Goal: Navigation & Orientation: Find specific page/section

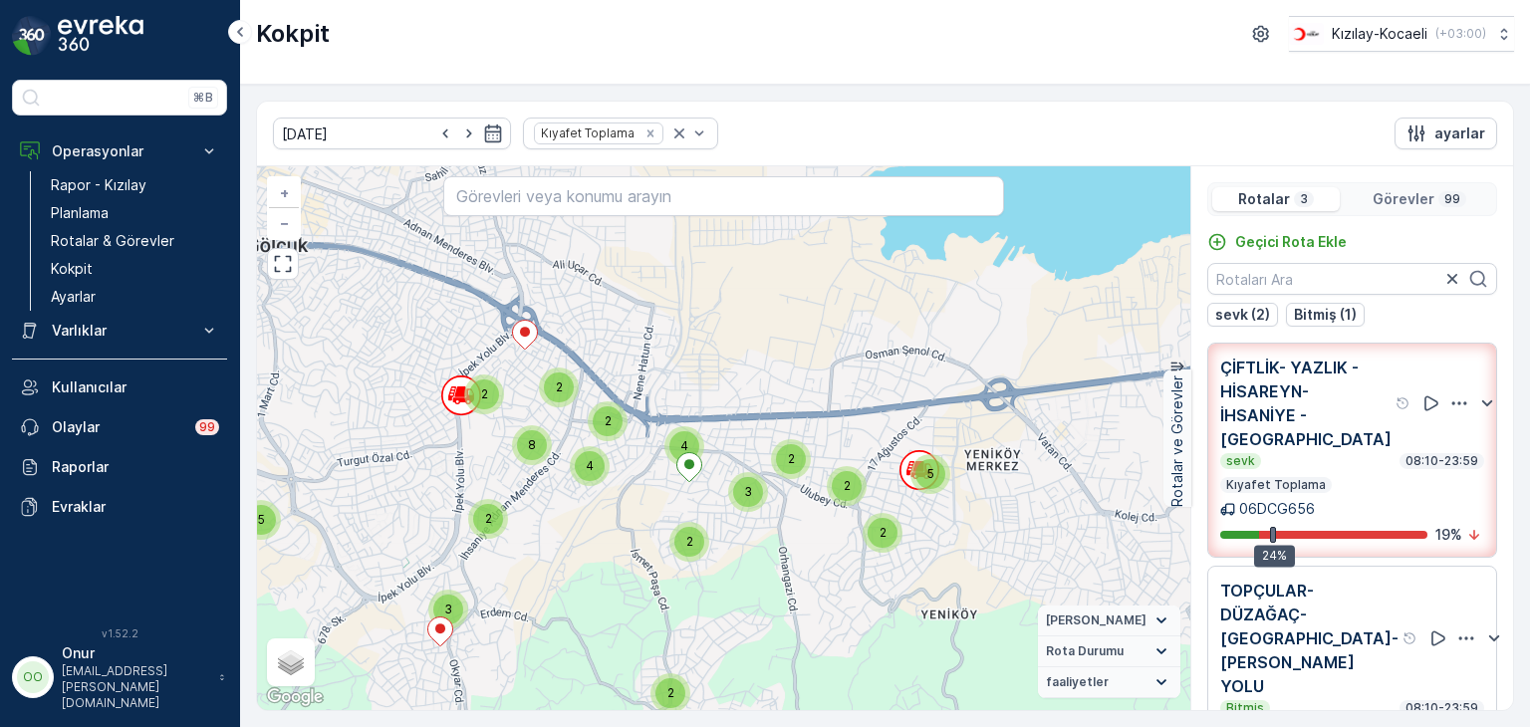
scroll to position [259, 0]
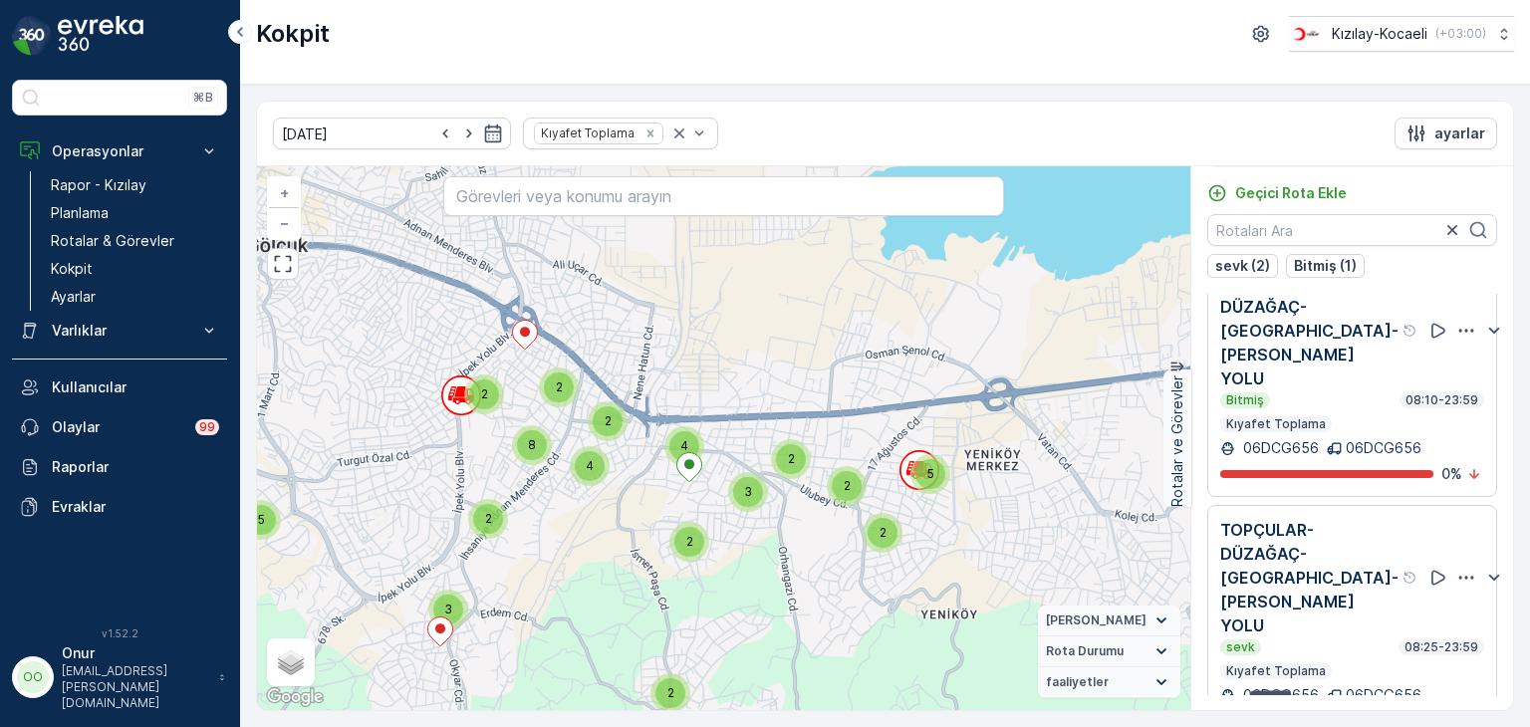
click at [1456, 321] on icon "button" at bounding box center [1466, 331] width 20 height 20
click at [1489, 328] on icon "button" at bounding box center [1494, 331] width 11 height 6
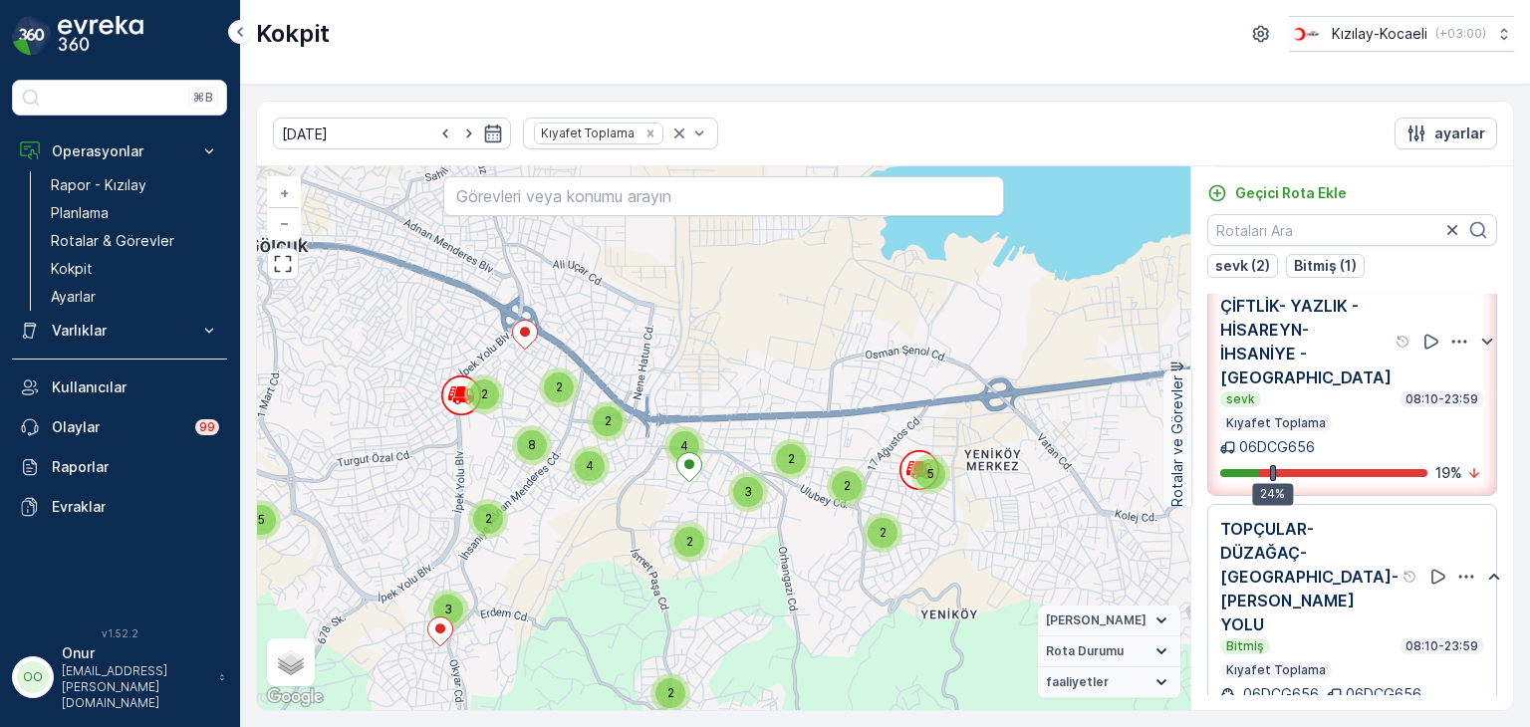
scroll to position [0, 0]
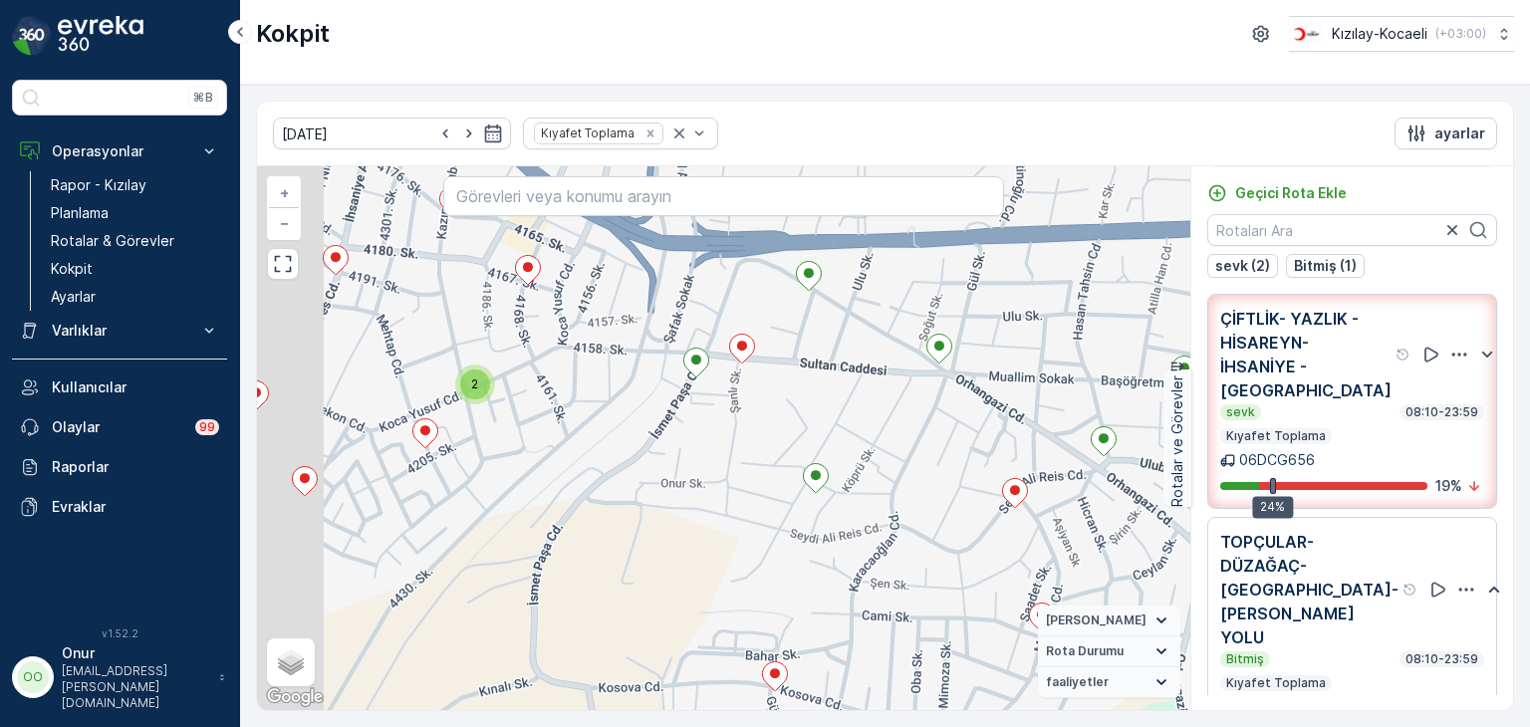
drag, startPoint x: 539, startPoint y: 470, endPoint x: 1062, endPoint y: 423, distance: 525.1
click at [1062, 423] on div "2 2 + − Uydu Yol haritası Arazi Karışık Leaflet Klavye kısayolları Harita Veril…" at bounding box center [723, 438] width 933 height 544
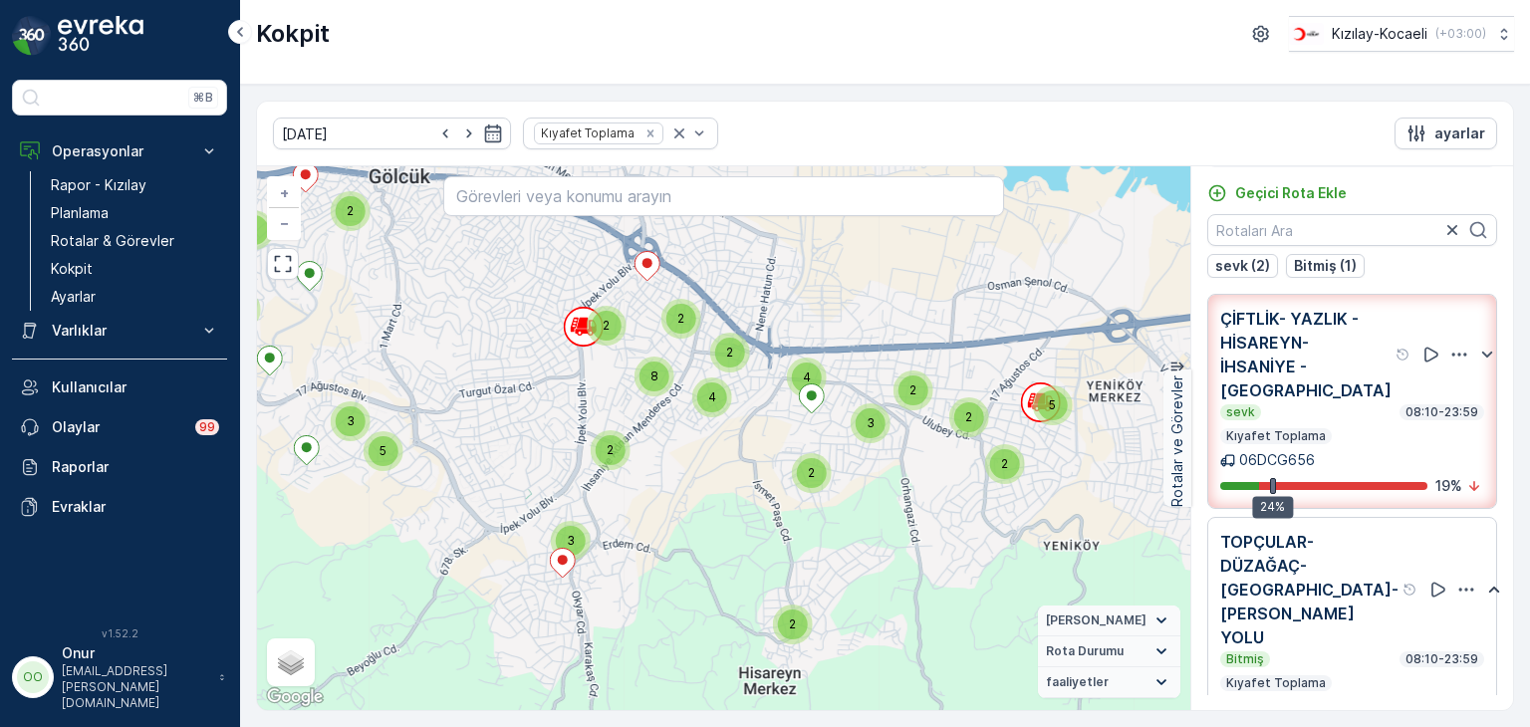
drag, startPoint x: 387, startPoint y: 427, endPoint x: 858, endPoint y: 449, distance: 471.7
click at [858, 449] on div "2 2 5 2 2 2 4 2 8 2 3 2 4 2 2 3 2 2 2 4 5 2 4 5 3 3 5 2 3 + − Uydu Yol haritası…" at bounding box center [723, 438] width 933 height 544
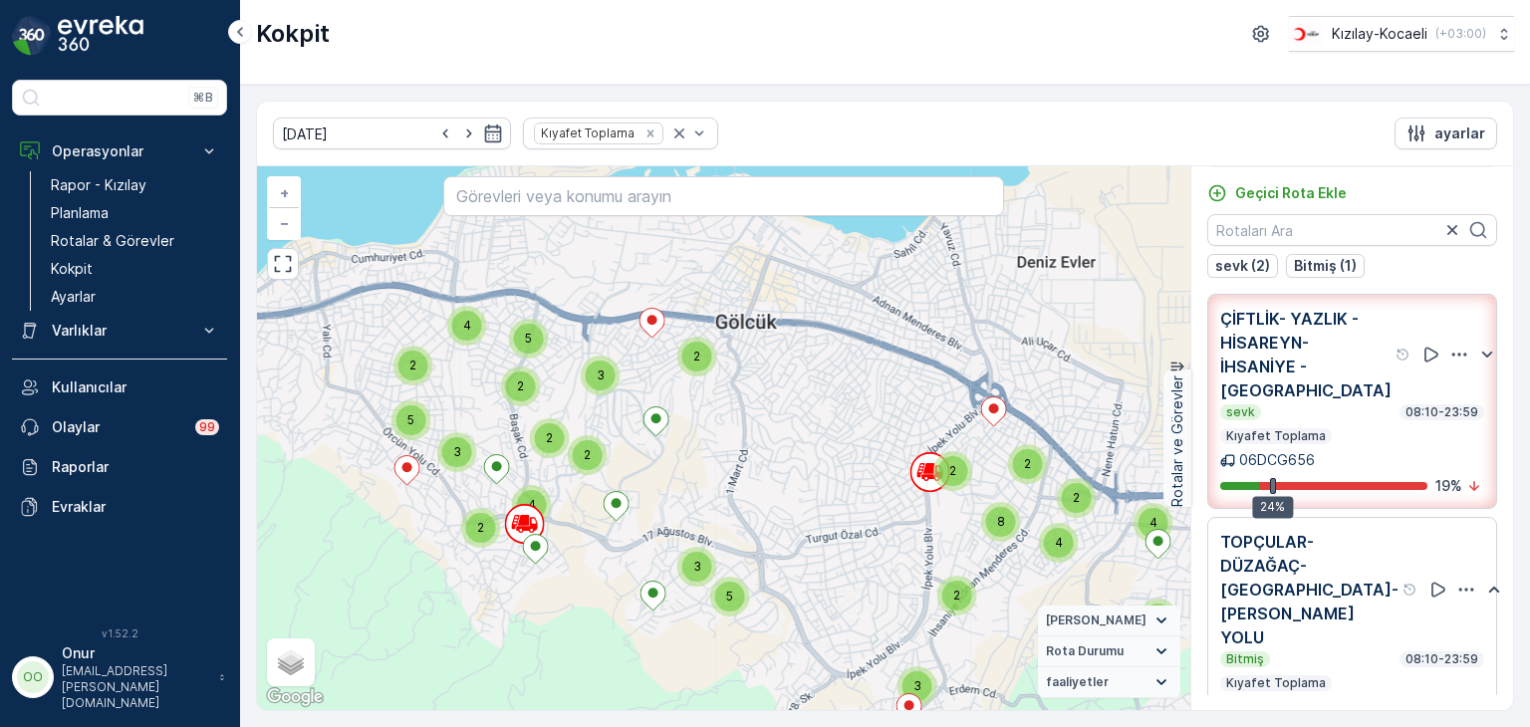
drag, startPoint x: 524, startPoint y: 423, endPoint x: 503, endPoint y: 555, distance: 133.2
click at [503, 555] on div "2 2 5 2 2 2 4 2 8 2 3 2 4 2 2 3 2 2 2 4 5 2 4 5 3 3 5 2 3 + − Uydu Yol haritası…" at bounding box center [723, 438] width 933 height 544
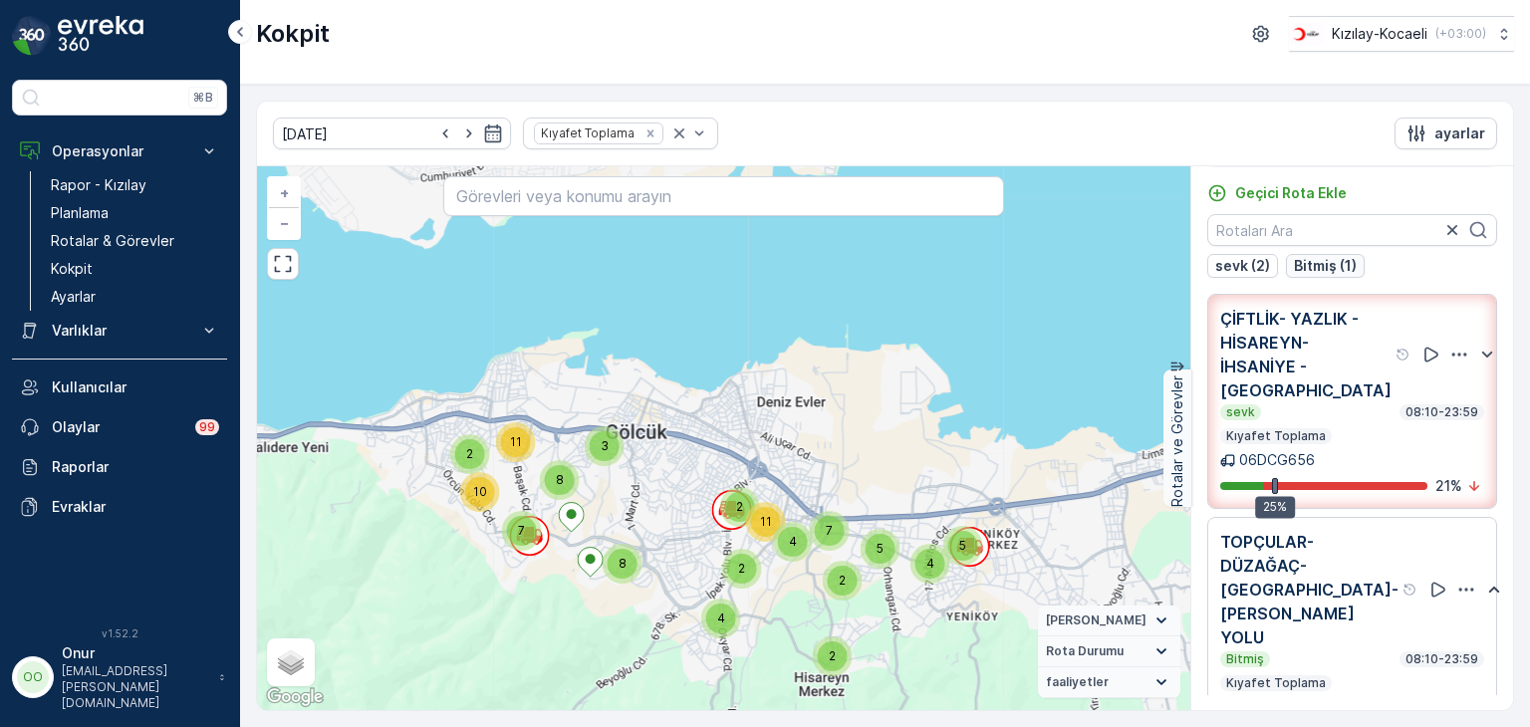
click at [1329, 267] on p "Bitmiş (1)" at bounding box center [1325, 266] width 63 height 20
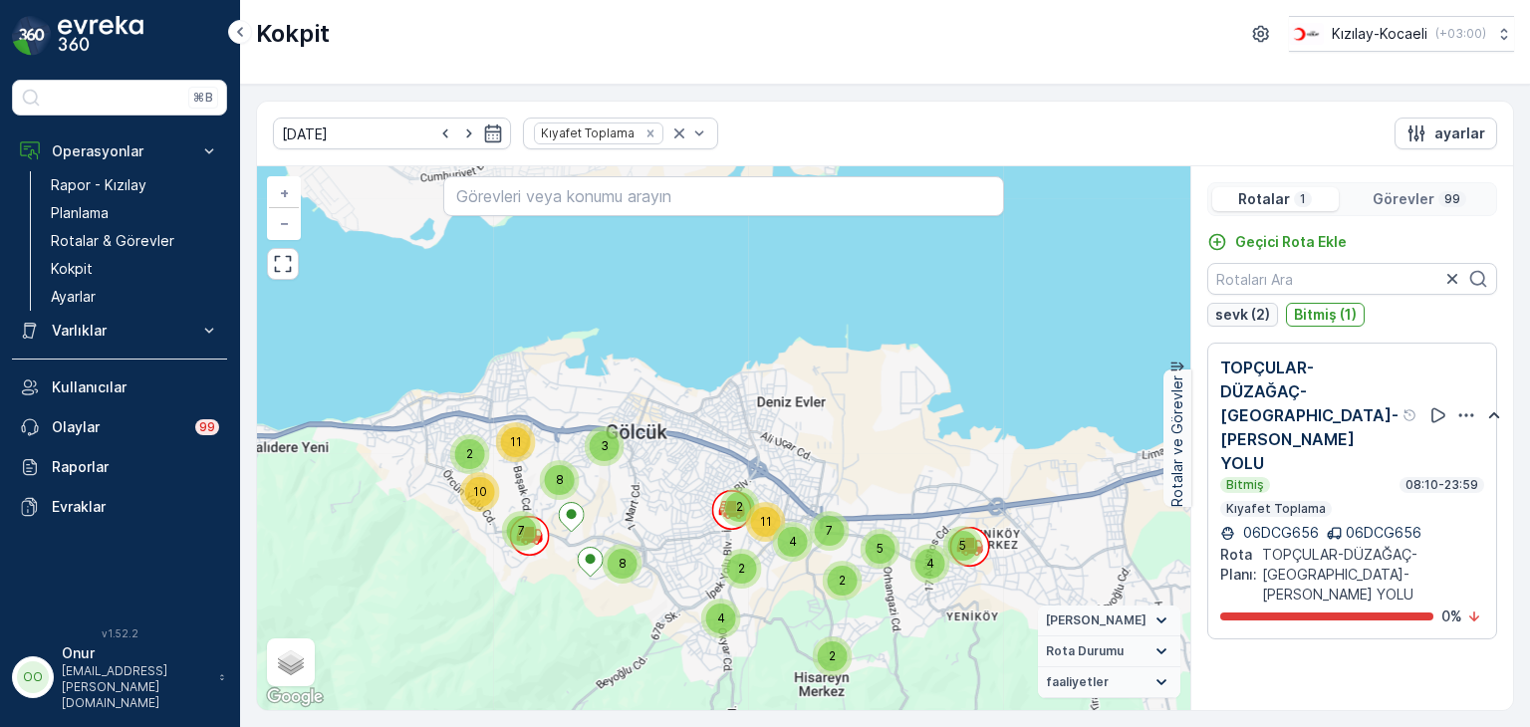
click at [1248, 315] on p "sevk (2)" at bounding box center [1242, 315] width 55 height 20
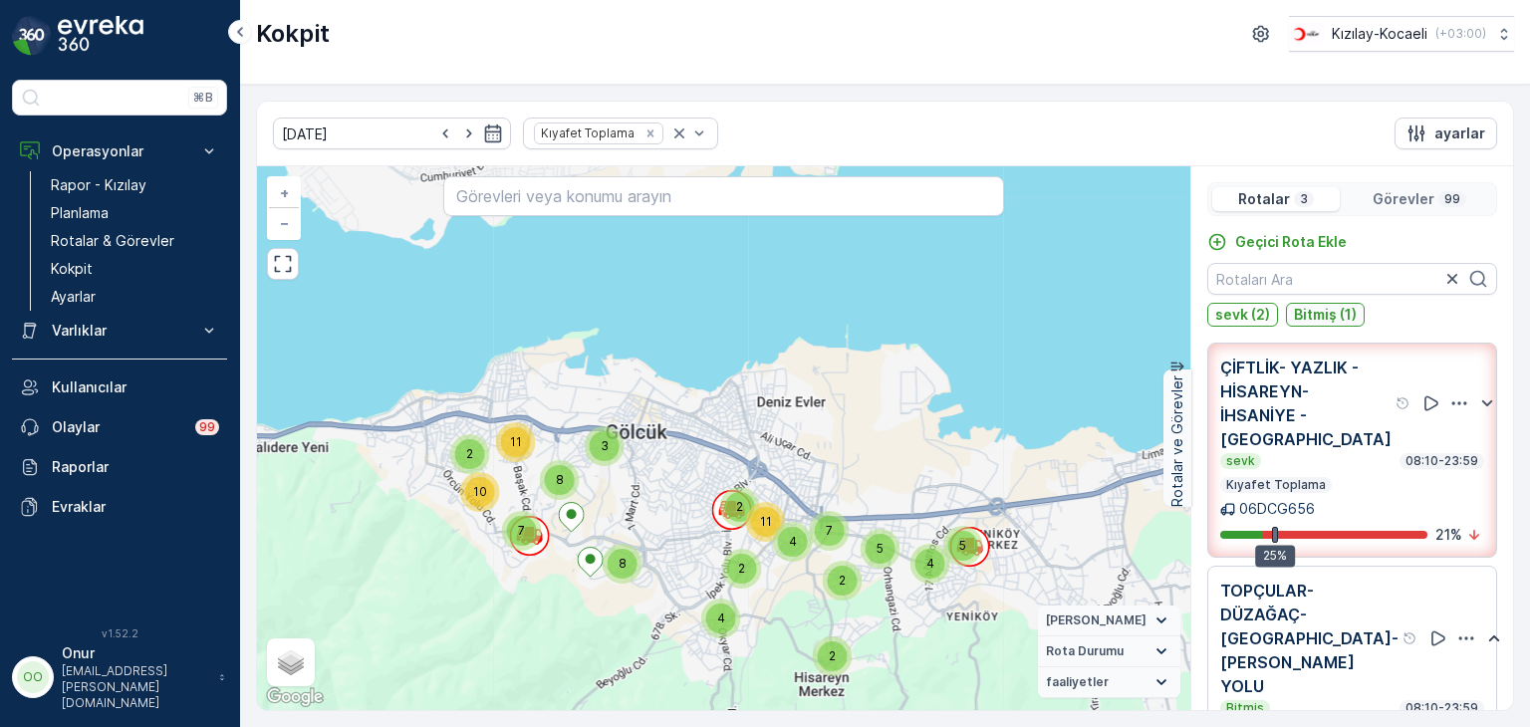
click at [1327, 318] on p "Bitmiş (1)" at bounding box center [1325, 315] width 63 height 20
click at [1410, 196] on p "Görevler" at bounding box center [1404, 199] width 62 height 20
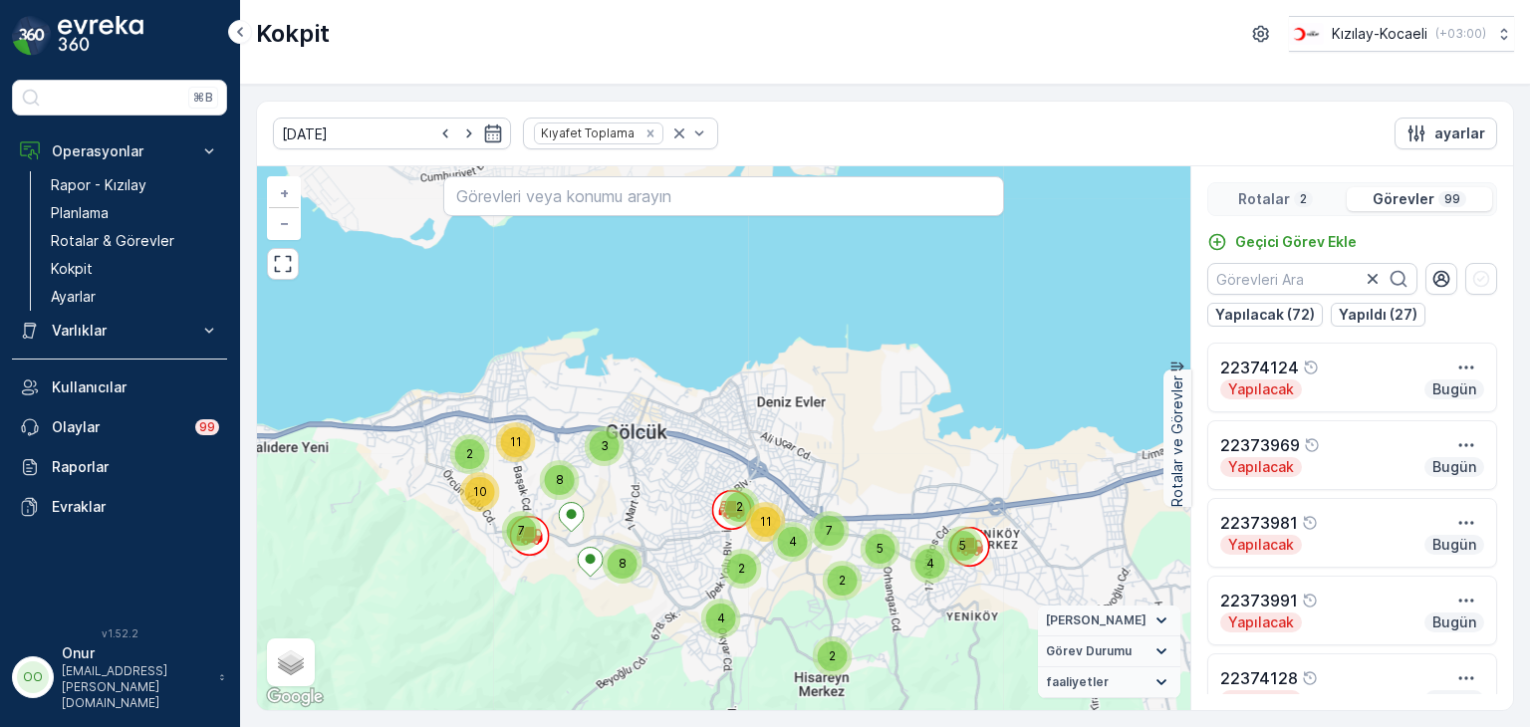
click at [1278, 197] on p "Rotalar" at bounding box center [1264, 199] width 52 height 20
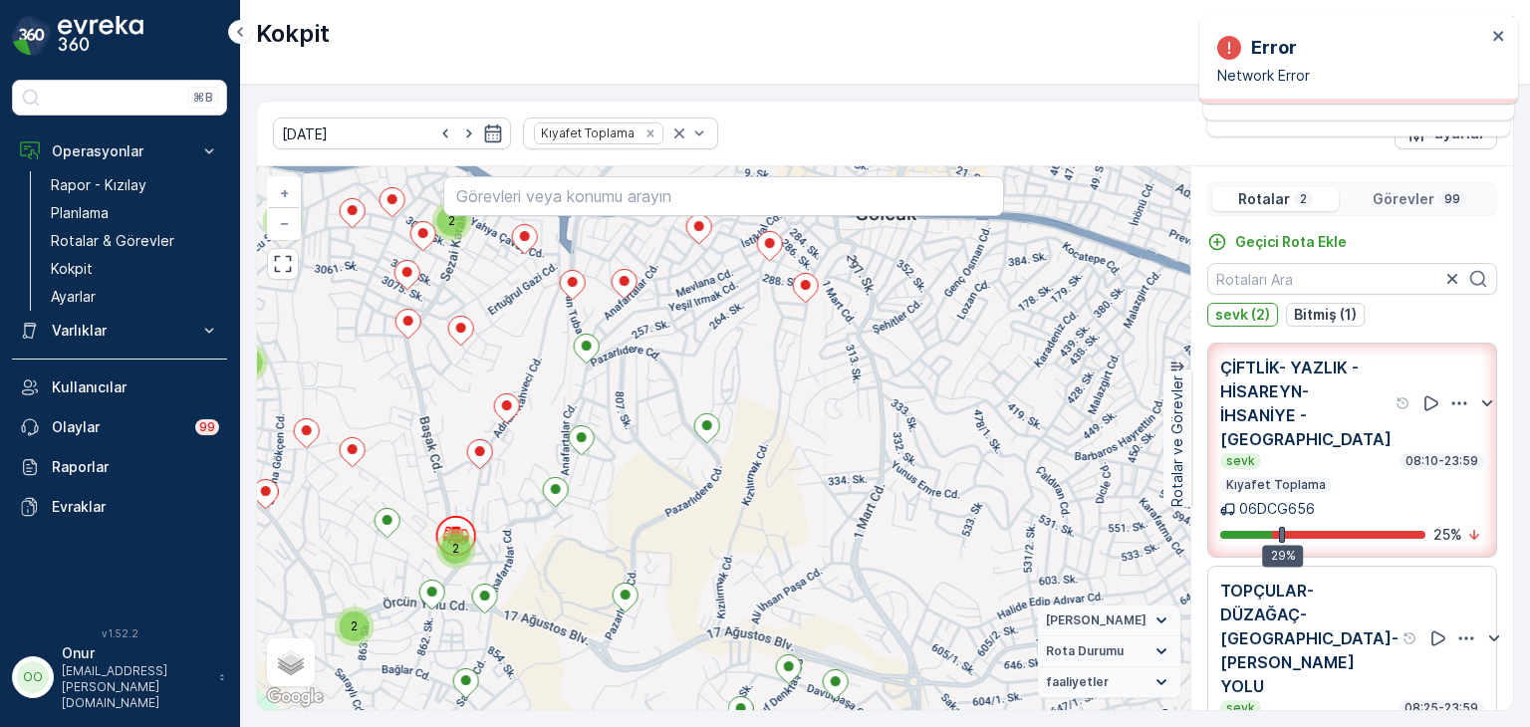
drag, startPoint x: 679, startPoint y: 523, endPoint x: 568, endPoint y: 376, distance: 184.9
click at [568, 376] on div "3 3 3 2 2 2 2 2 2 2 2 3 + − Uydu Yol haritası Arazi Karışık Leaflet Klavye kısa…" at bounding box center [723, 438] width 933 height 544
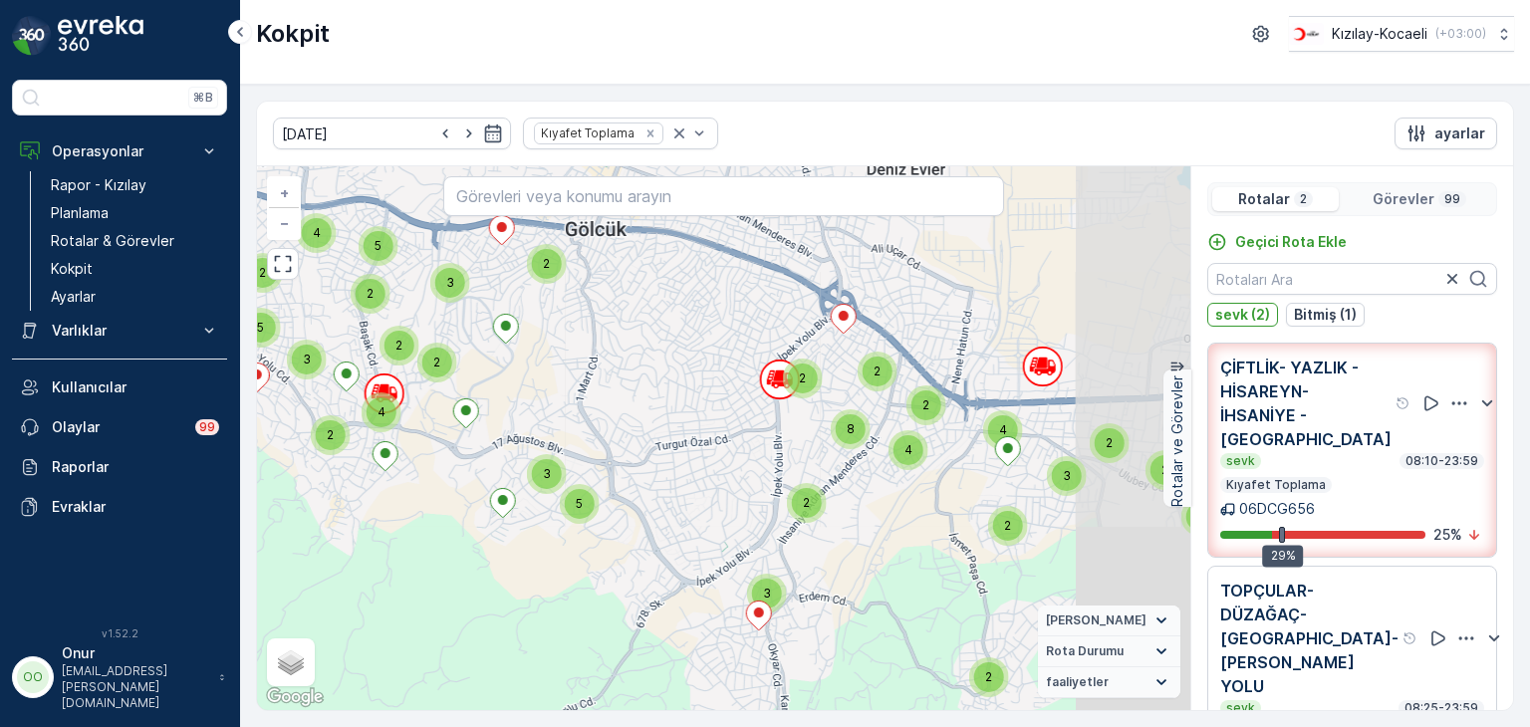
drag, startPoint x: 729, startPoint y: 535, endPoint x: 590, endPoint y: 431, distance: 173.7
click at [590, 431] on div "2 2 5 2 2 2 4 2 8 2 3 2 4 2 2 3 2 2 2 4 5 2 4 5 3 3 5 2 3 + − Uydu Yol haritası…" at bounding box center [723, 438] width 933 height 544
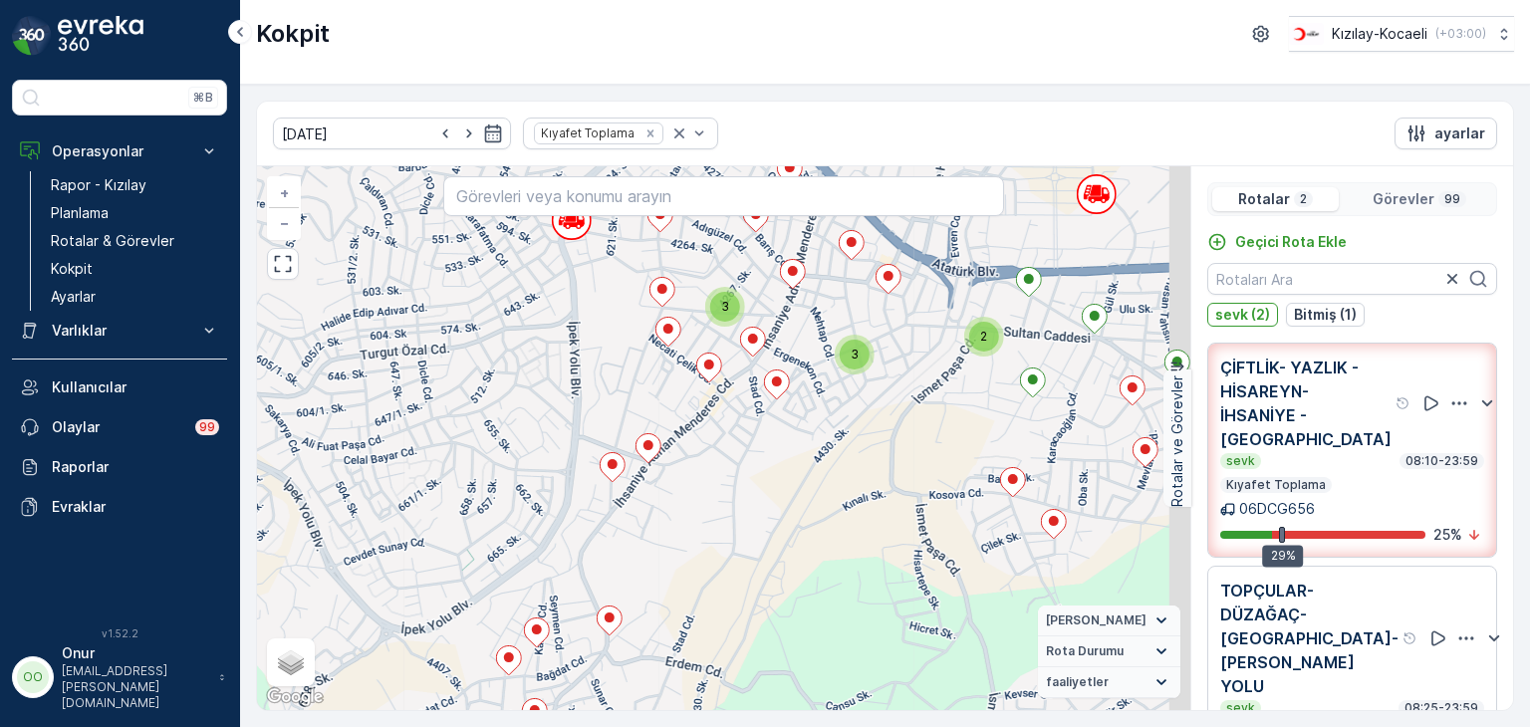
drag, startPoint x: 935, startPoint y: 488, endPoint x: 776, endPoint y: 533, distance: 165.6
click at [776, 533] on div "3 3 3 2 2 2 2 2 2 2 2 3 + − Uydu Yol haritası Arazi Karışık Leaflet Klavye kısa…" at bounding box center [723, 438] width 933 height 544
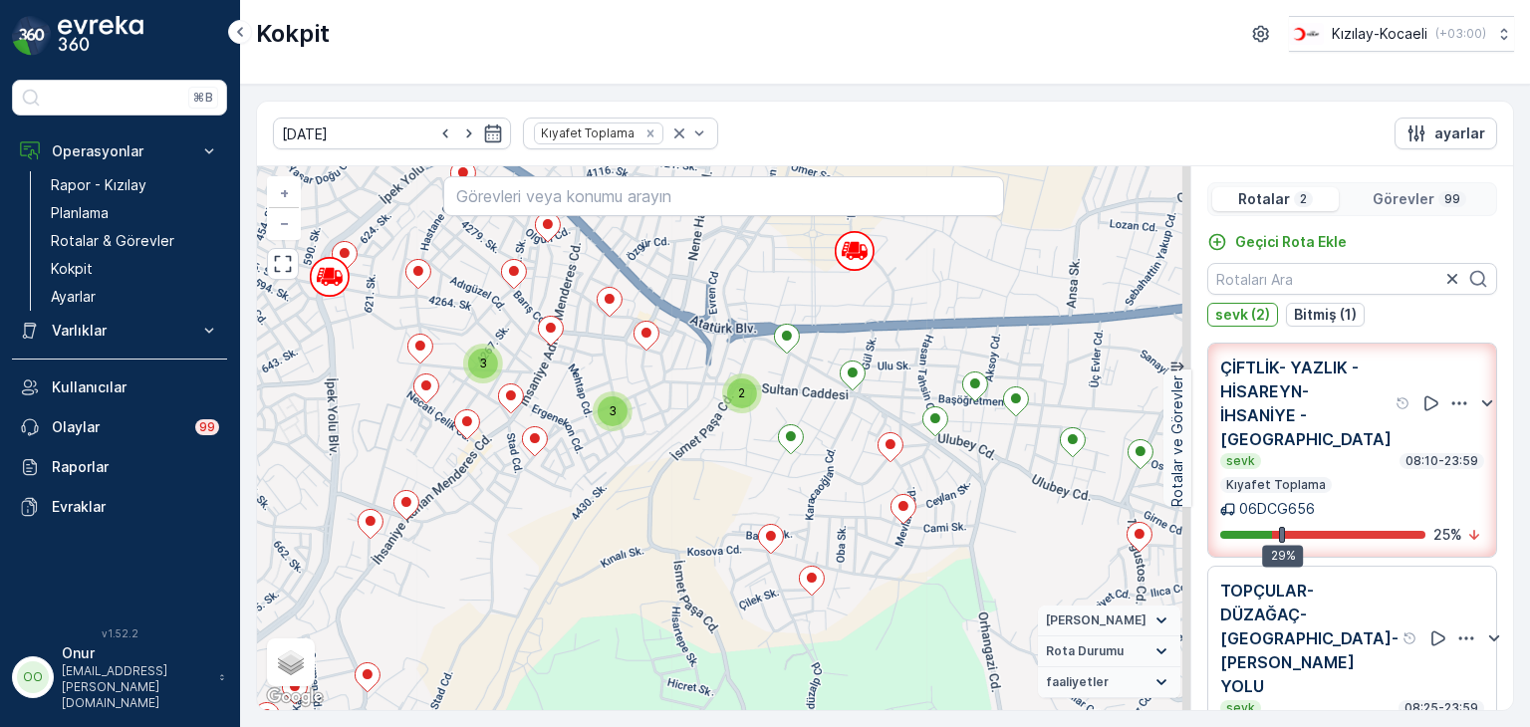
drag, startPoint x: 948, startPoint y: 422, endPoint x: 741, endPoint y: 472, distance: 213.1
click at [741, 472] on div "3 3 3 2 2 2 2 2 2 2 2 3 + − Uydu Yol haritası Arazi Karışık Leaflet Klavye kısa…" at bounding box center [723, 438] width 933 height 544
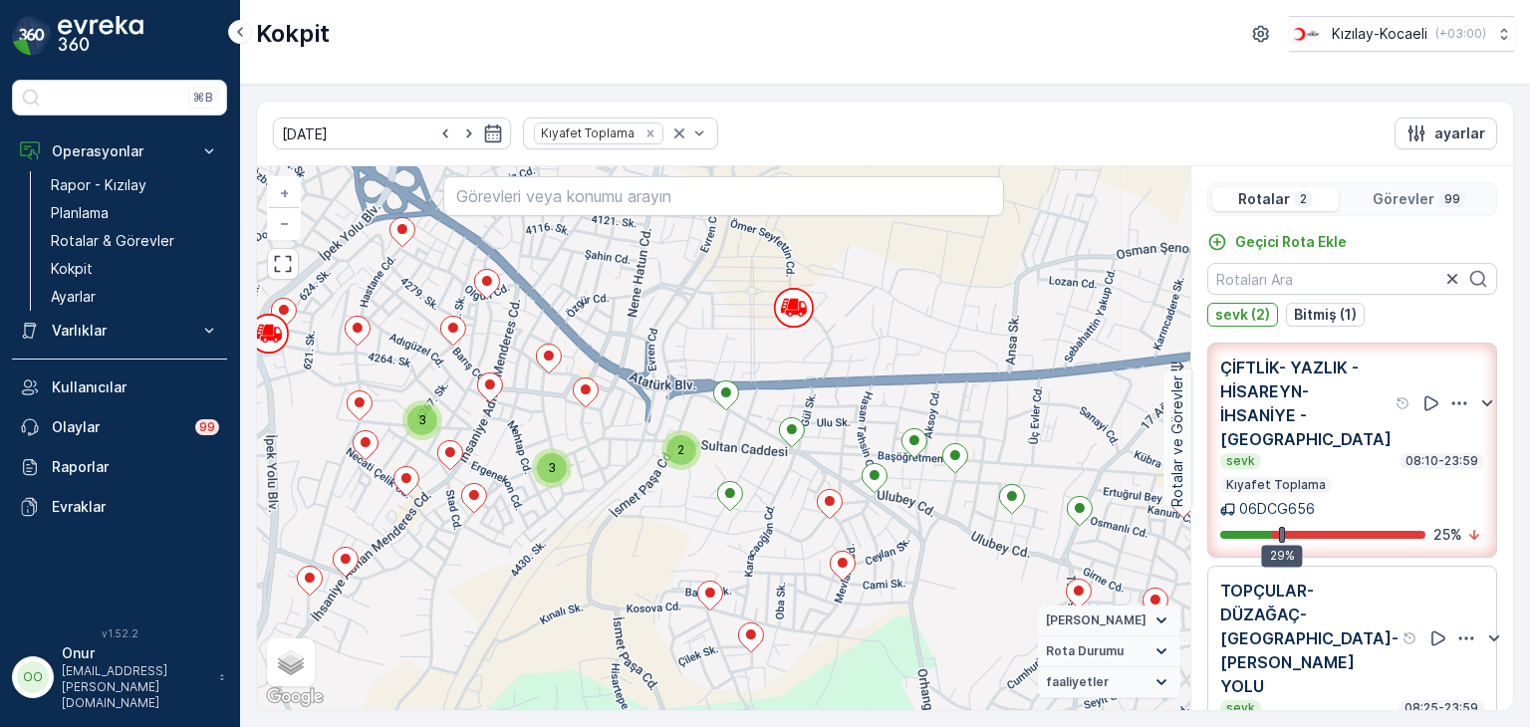
click at [1411, 194] on p "Görevler" at bounding box center [1404, 199] width 62 height 20
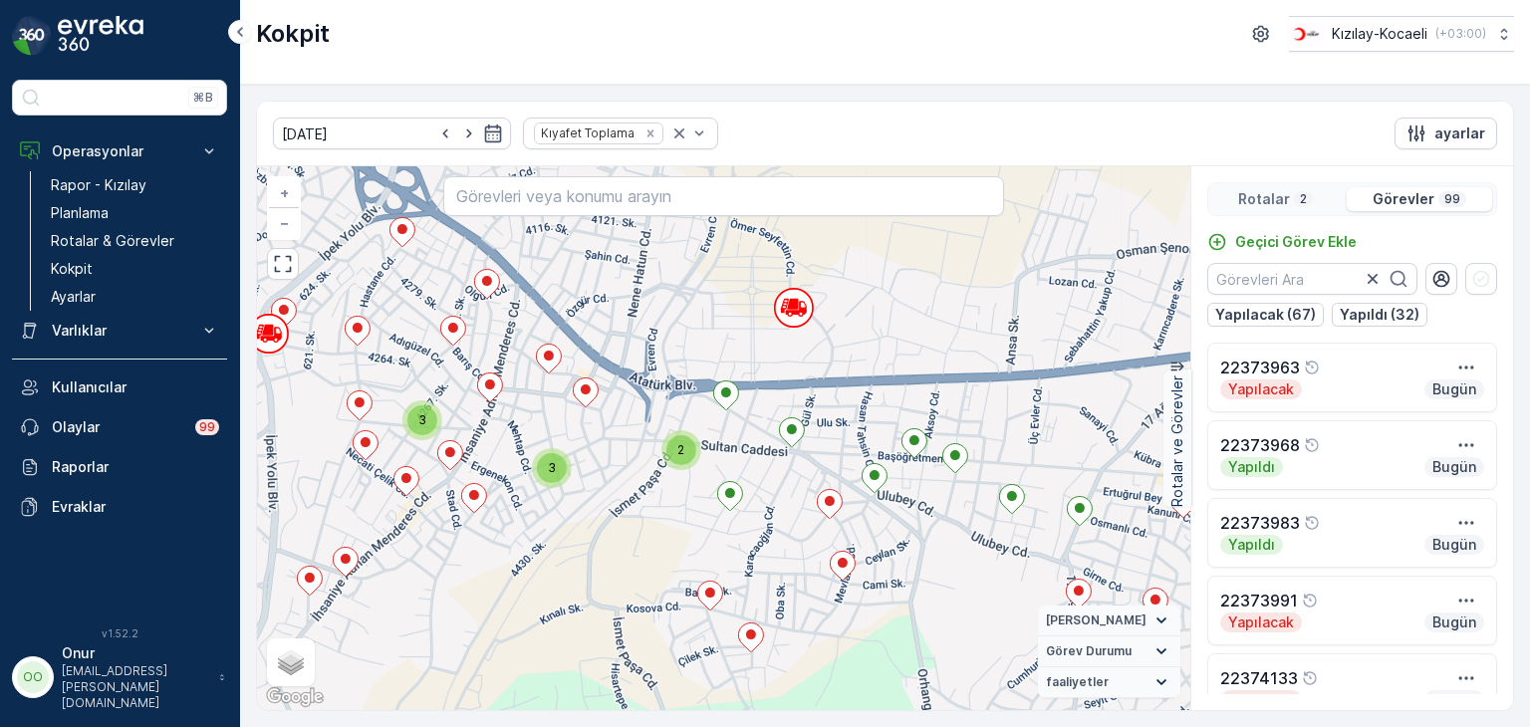
click at [1265, 193] on p "Rotalar" at bounding box center [1264, 199] width 52 height 20
